Goal: Task Accomplishment & Management: Use online tool/utility

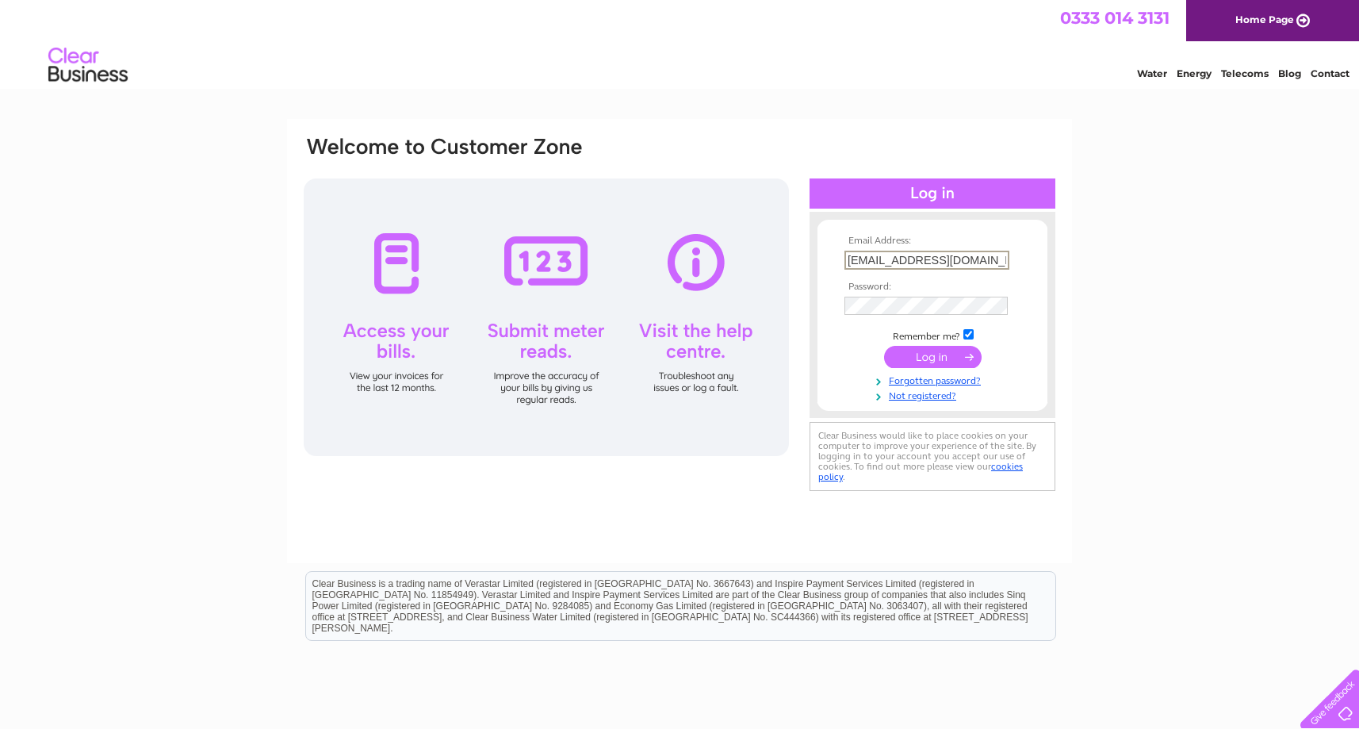
type input "faisal_aslam@hotmail.com"
click at [933, 355] on input "submit" at bounding box center [933, 357] width 98 height 22
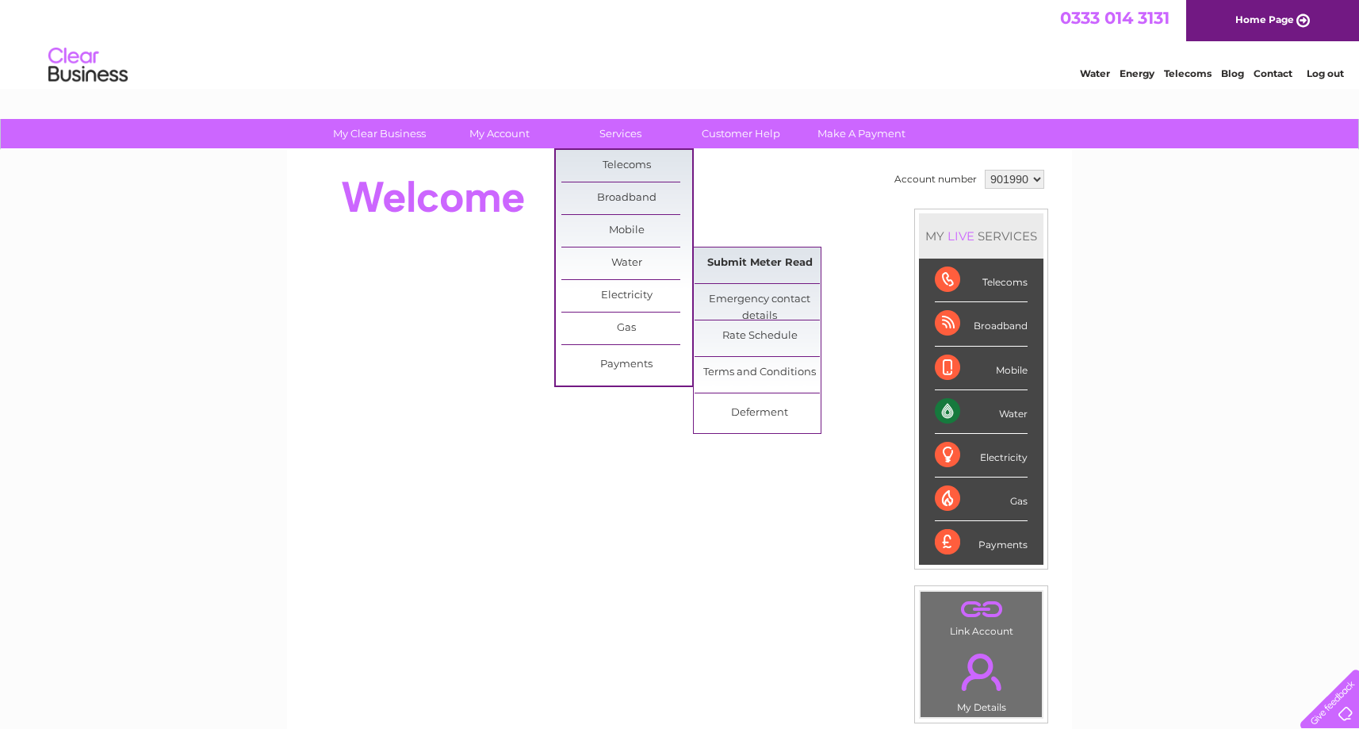
click at [739, 260] on link "Submit Meter Read" at bounding box center [760, 263] width 131 height 32
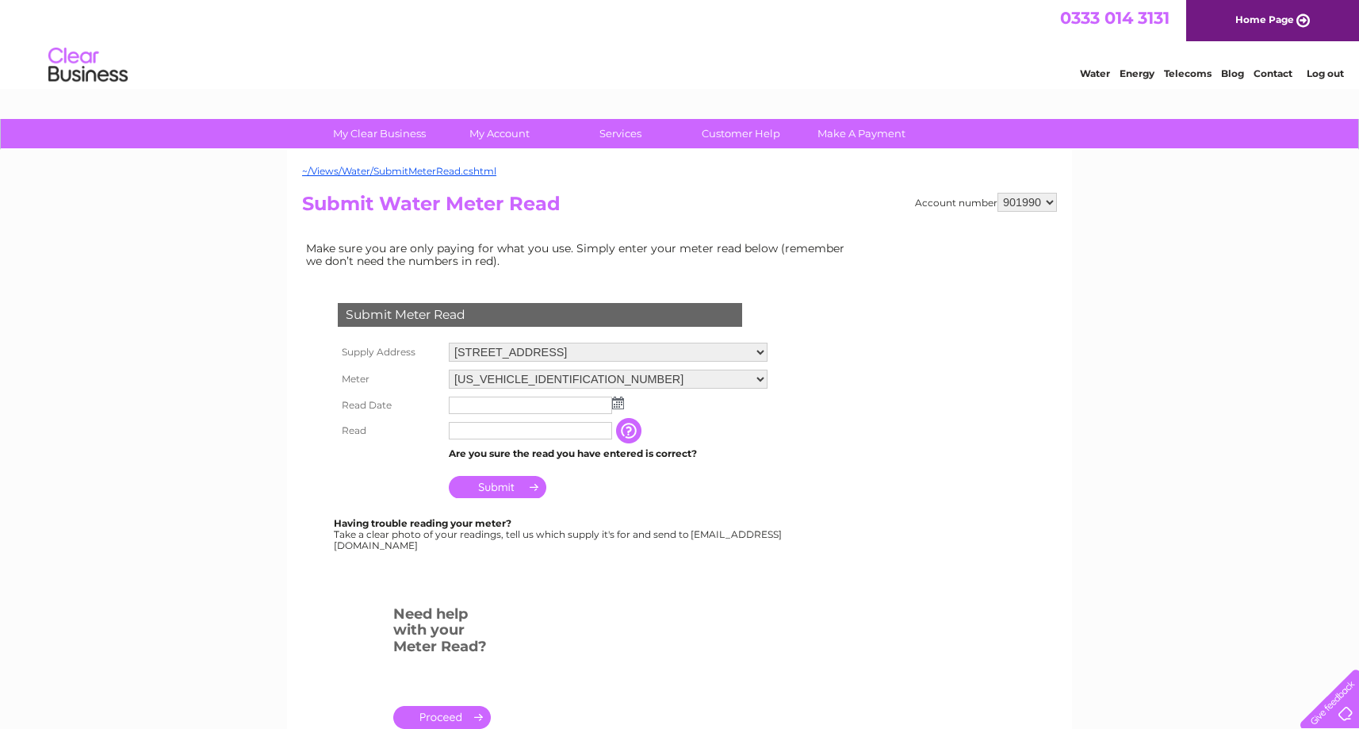
click at [619, 396] on img at bounding box center [618, 402] width 12 height 13
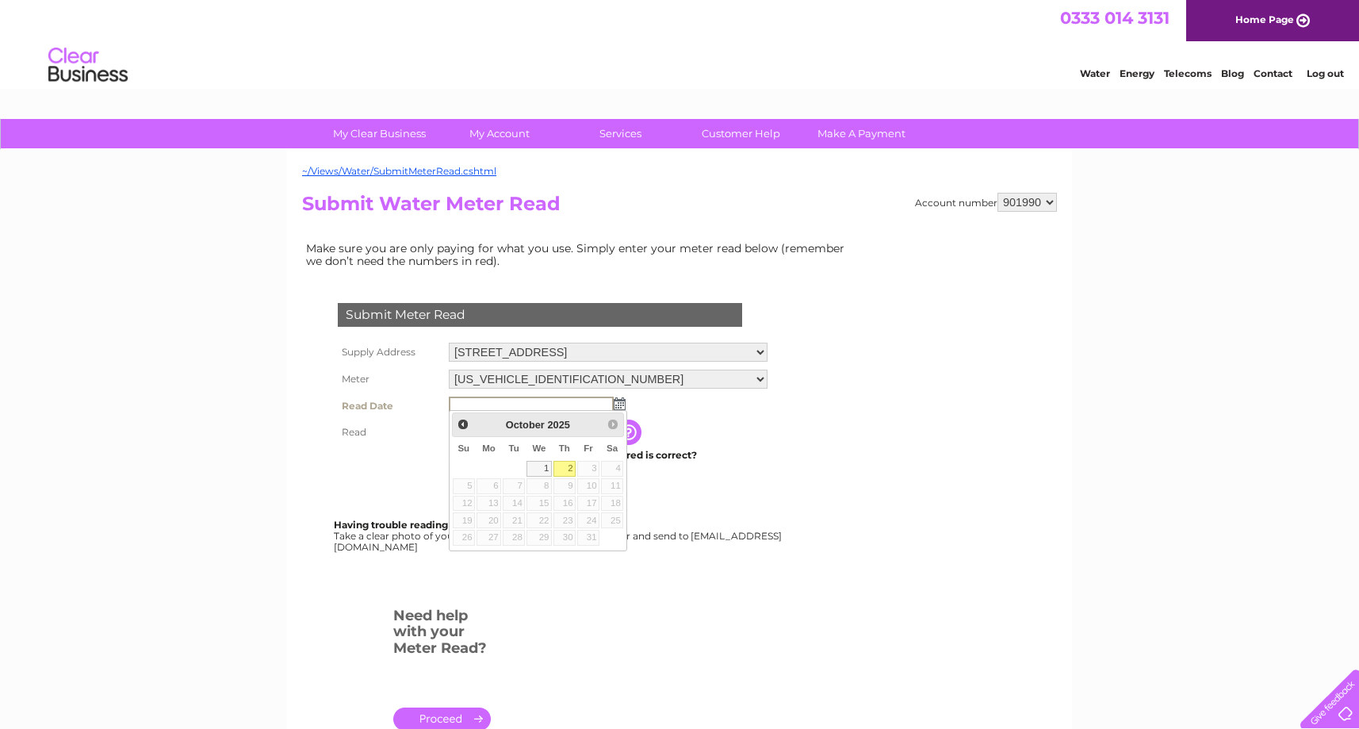
click at [573, 465] on link "2" at bounding box center [565, 469] width 22 height 16
type input "2025/10/02"
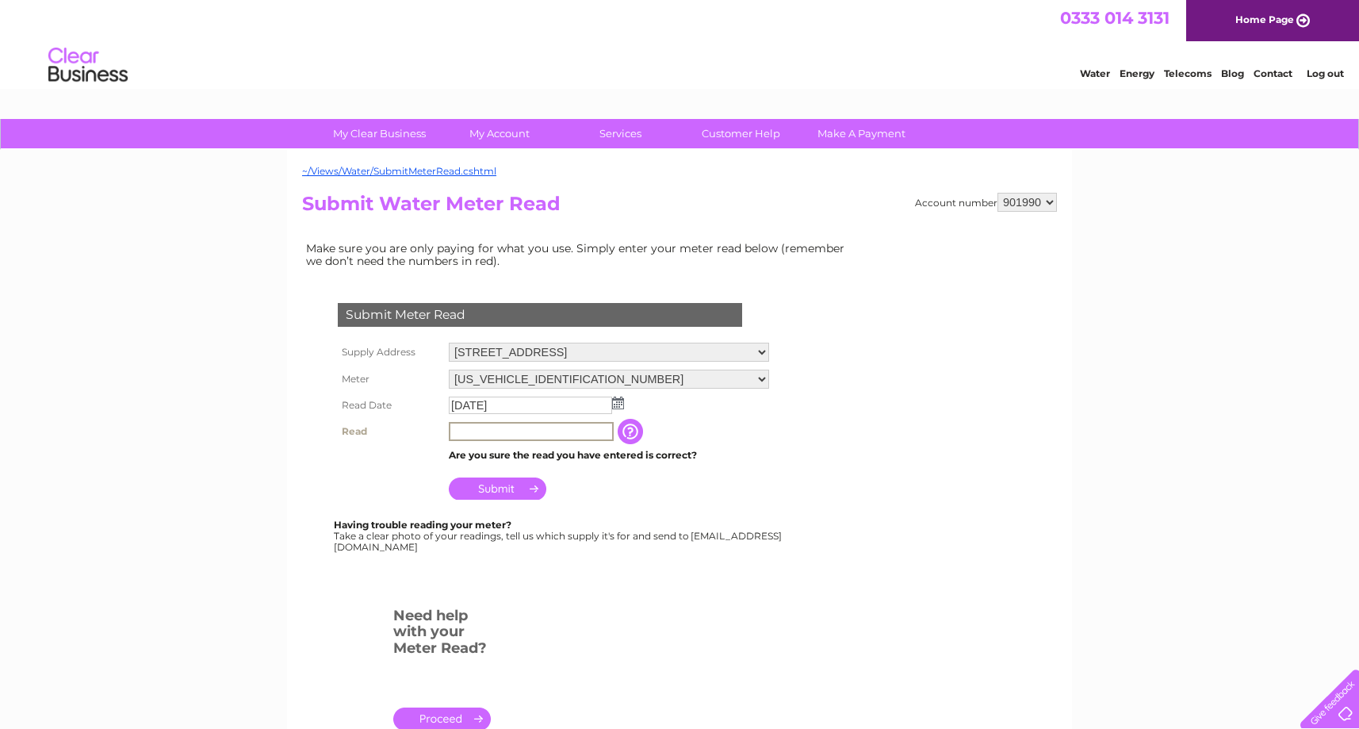
click at [490, 431] on input "text" at bounding box center [531, 431] width 165 height 19
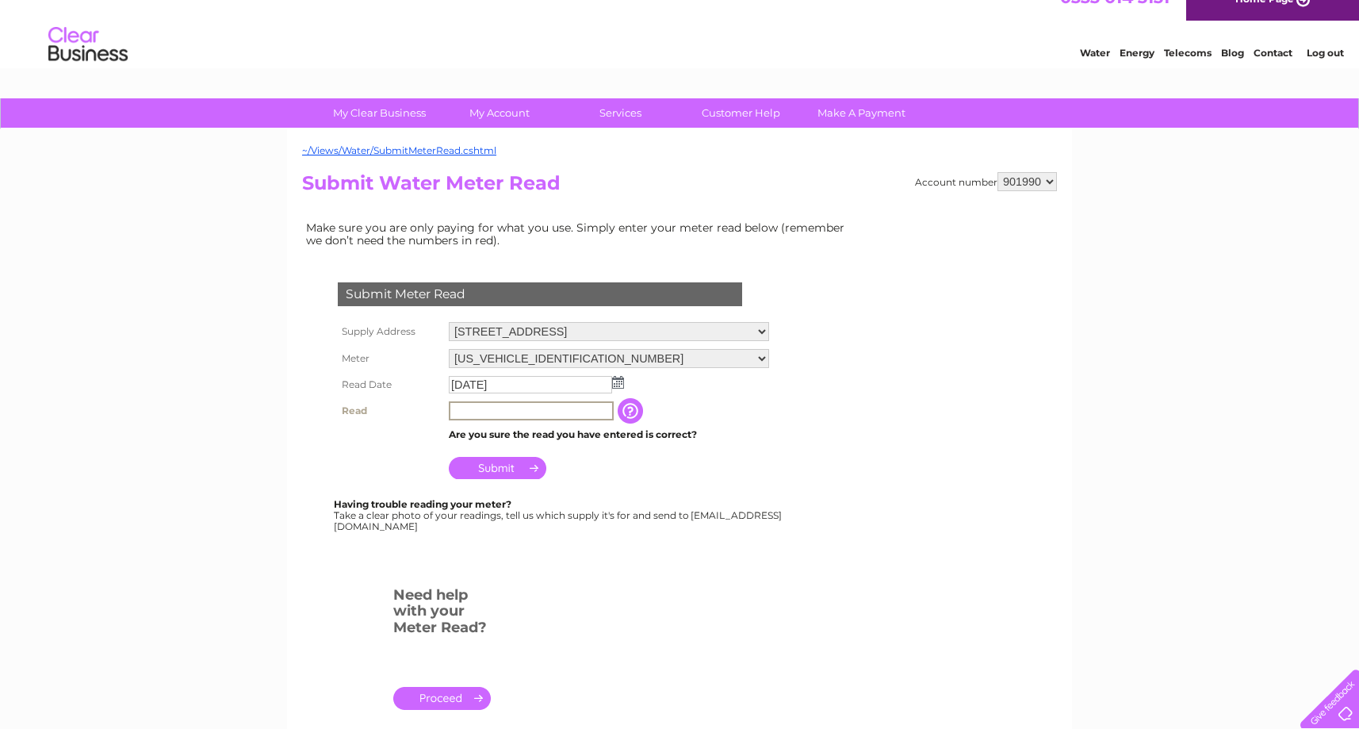
scroll to position [31, 0]
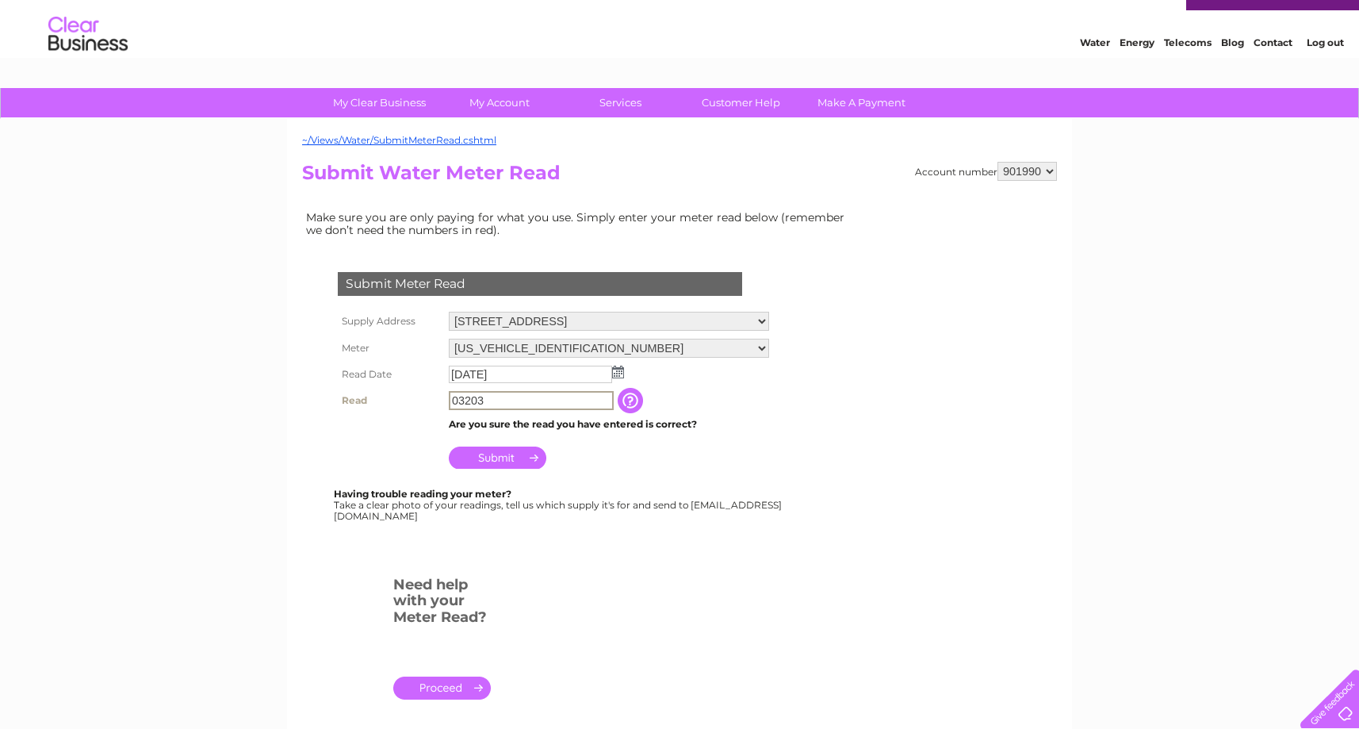
type input "03203"
click at [515, 454] on input "Submit" at bounding box center [498, 457] width 98 height 22
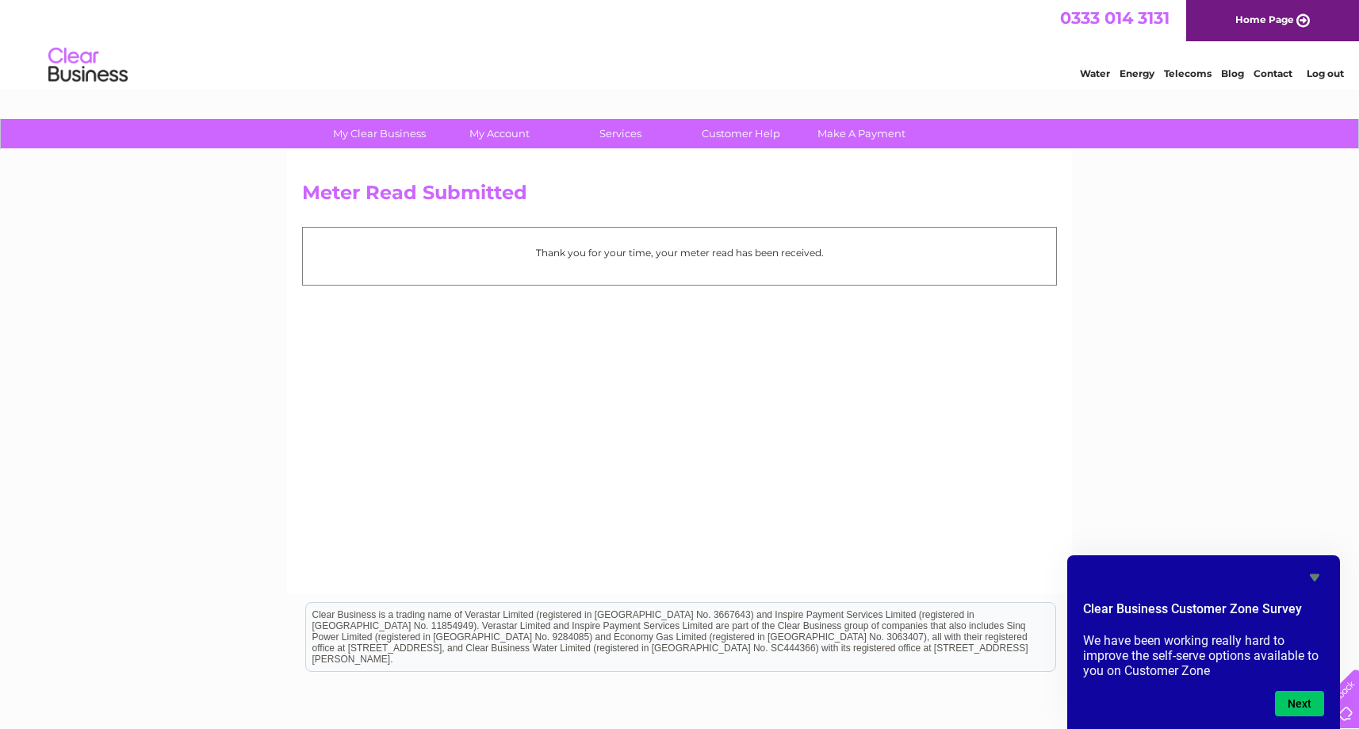
click at [1333, 75] on link "Log out" at bounding box center [1325, 73] width 37 height 12
